Goal: Task Accomplishment & Management: Manage account settings

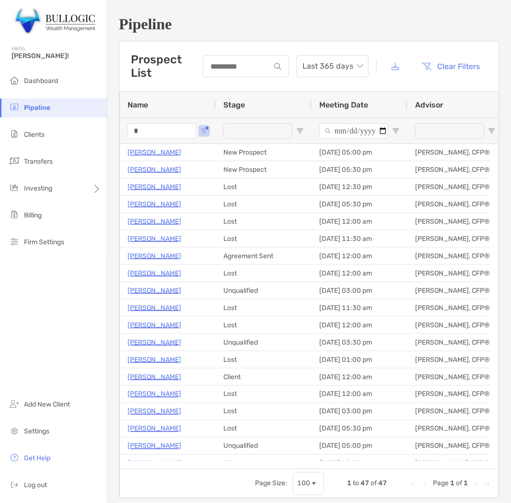
click at [160, 128] on input "*" at bounding box center [162, 130] width 69 height 15
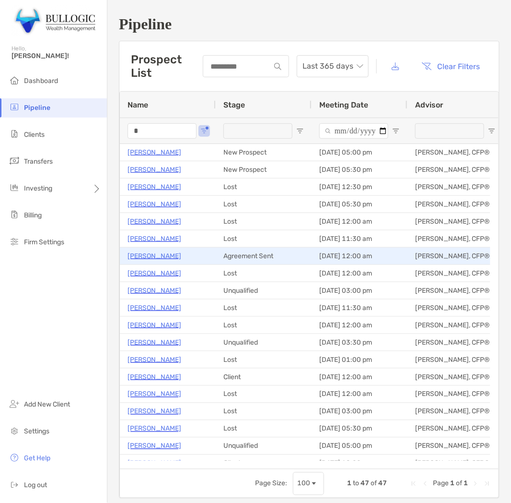
click at [145, 254] on p "[PERSON_NAME]" at bounding box center [155, 256] width 54 height 12
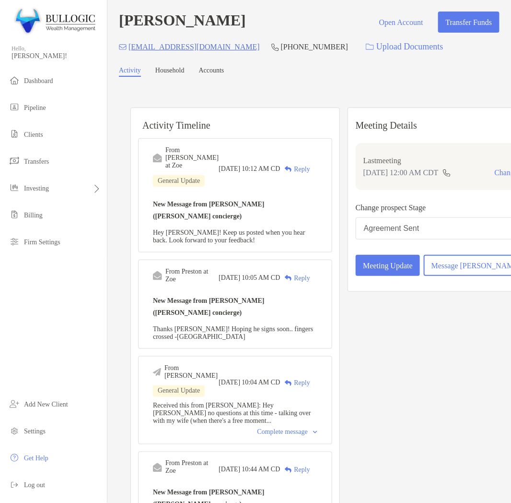
click at [434, 243] on div "Change prospect Stage Agreement Sent" at bounding box center [442, 222] width 173 height 42
click at [425, 239] on button "Agreement Sent" at bounding box center [442, 228] width 173 height 22
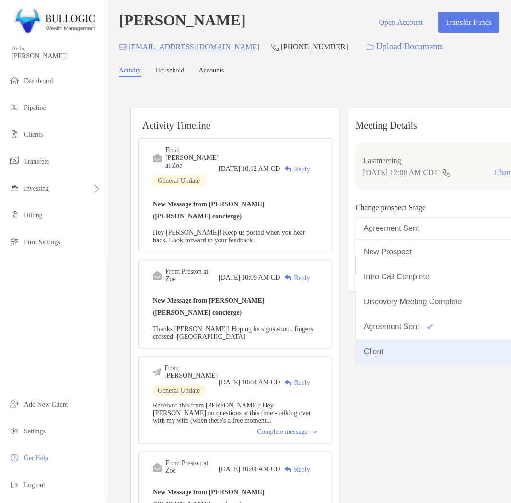
click at [386, 364] on button "Client" at bounding box center [442, 351] width 172 height 25
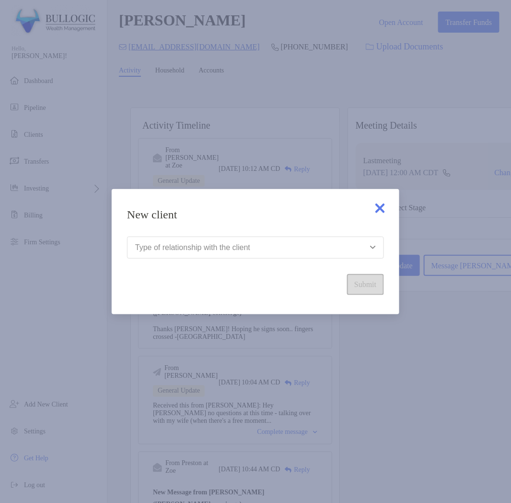
click at [268, 245] on button "Type of relationship with the client" at bounding box center [255, 247] width 257 height 22
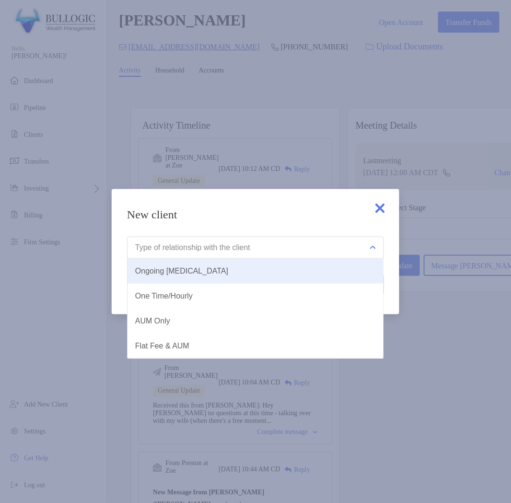
click at [241, 278] on button "Ongoing Retainer" at bounding box center [256, 270] width 256 height 25
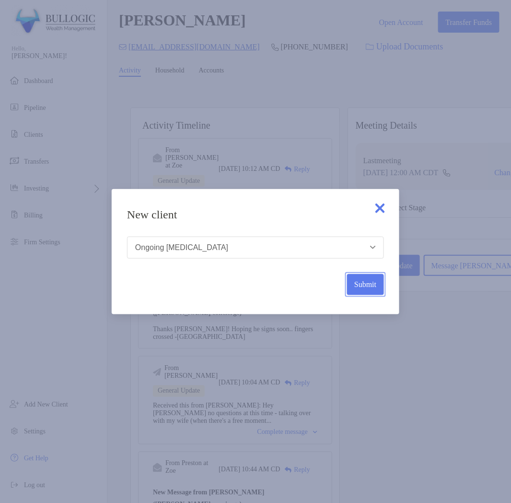
click at [376, 281] on button "Submit" at bounding box center [365, 284] width 37 height 21
